Goal: Information Seeking & Learning: Learn about a topic

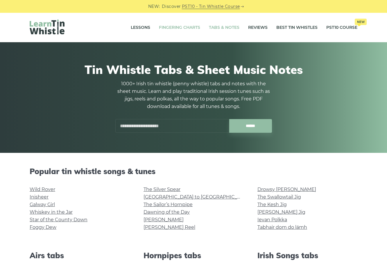
click at [166, 28] on link "Fingering Charts" at bounding box center [179, 27] width 41 height 15
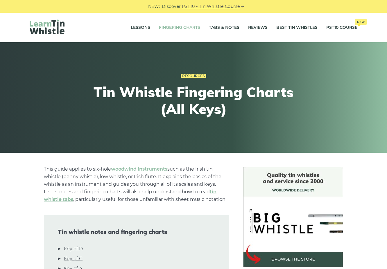
scroll to position [116, 0]
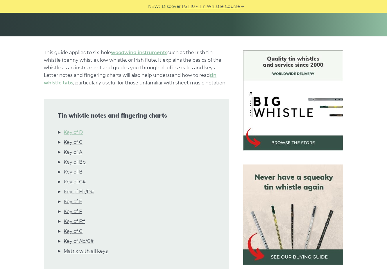
click at [76, 134] on link "Key of D" at bounding box center [73, 133] width 19 height 8
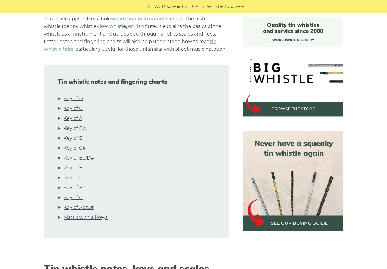
scroll to position [0, 0]
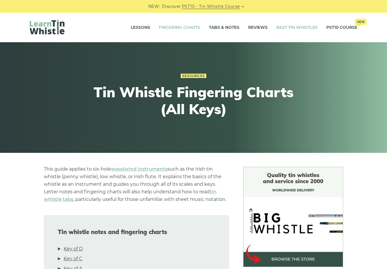
click at [300, 28] on link "Best Tin Whistles" at bounding box center [297, 27] width 41 height 15
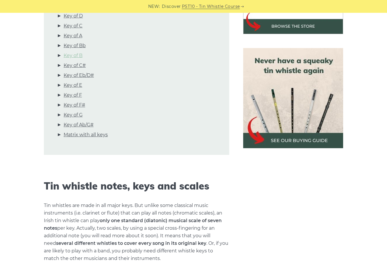
scroll to position [175, 0]
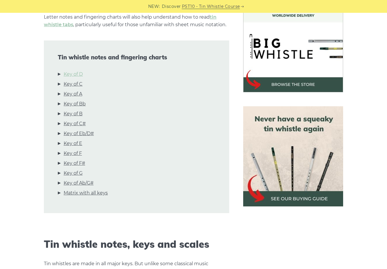
click at [78, 74] on link "Key of D" at bounding box center [73, 74] width 19 height 8
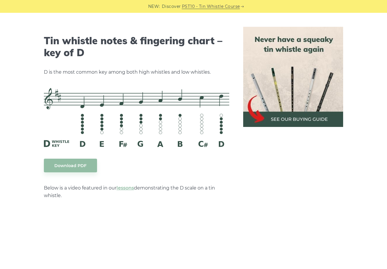
scroll to position [906, 0]
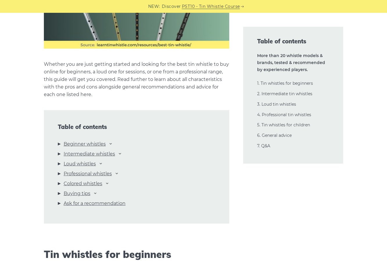
scroll to position [465, 0]
